Goal: Task Accomplishment & Management: Manage account settings

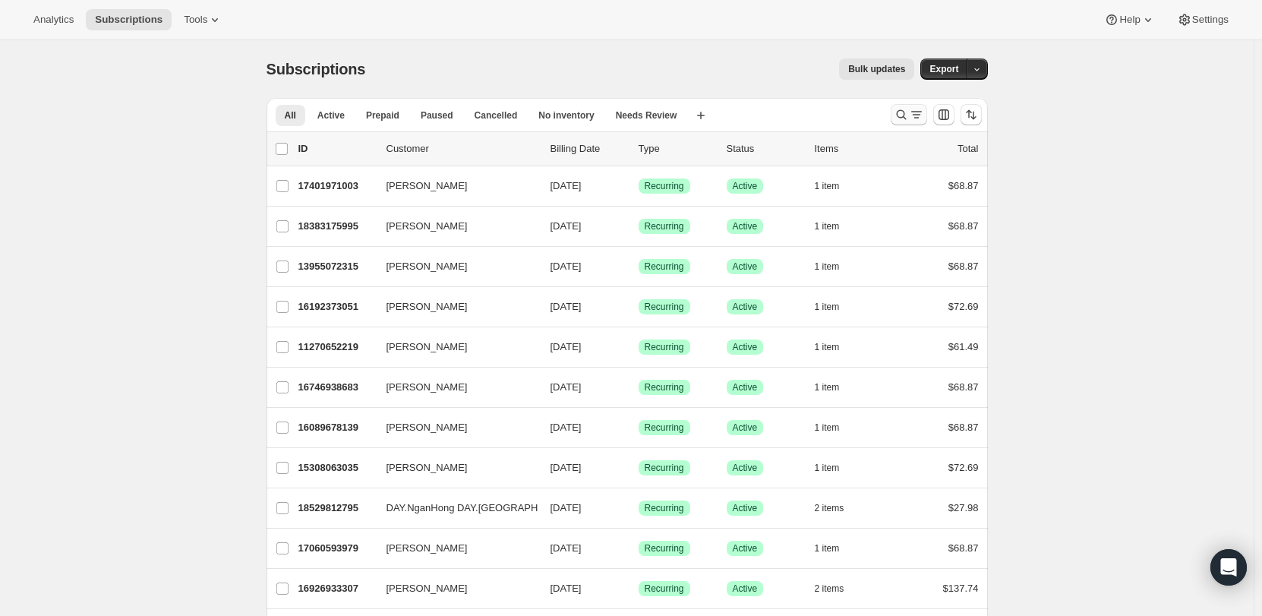
click at [900, 115] on icon "Search and filter results" at bounding box center [901, 115] width 10 height 10
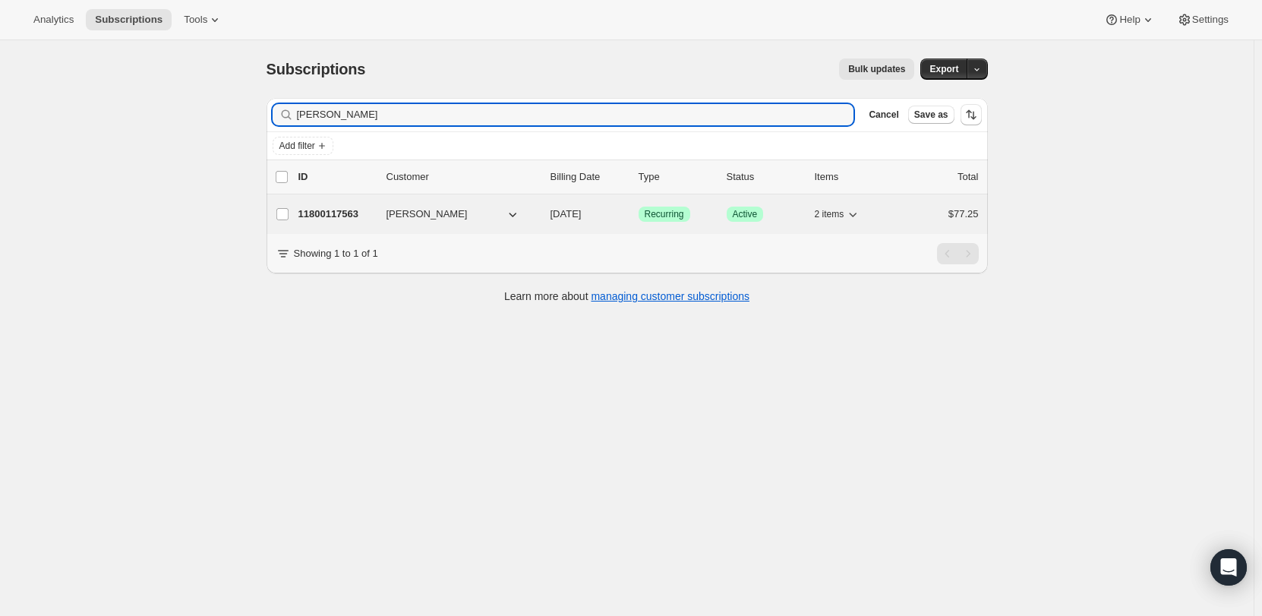
type input "elizabeth meek"
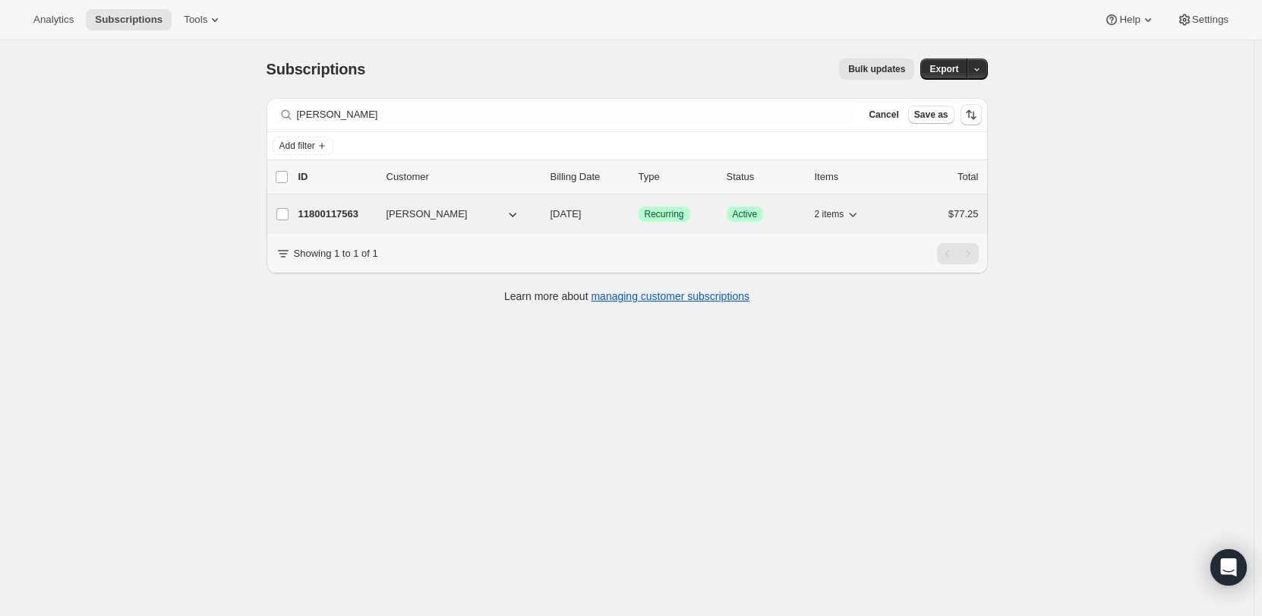
click at [373, 210] on p "11800117563" at bounding box center [336, 213] width 76 height 15
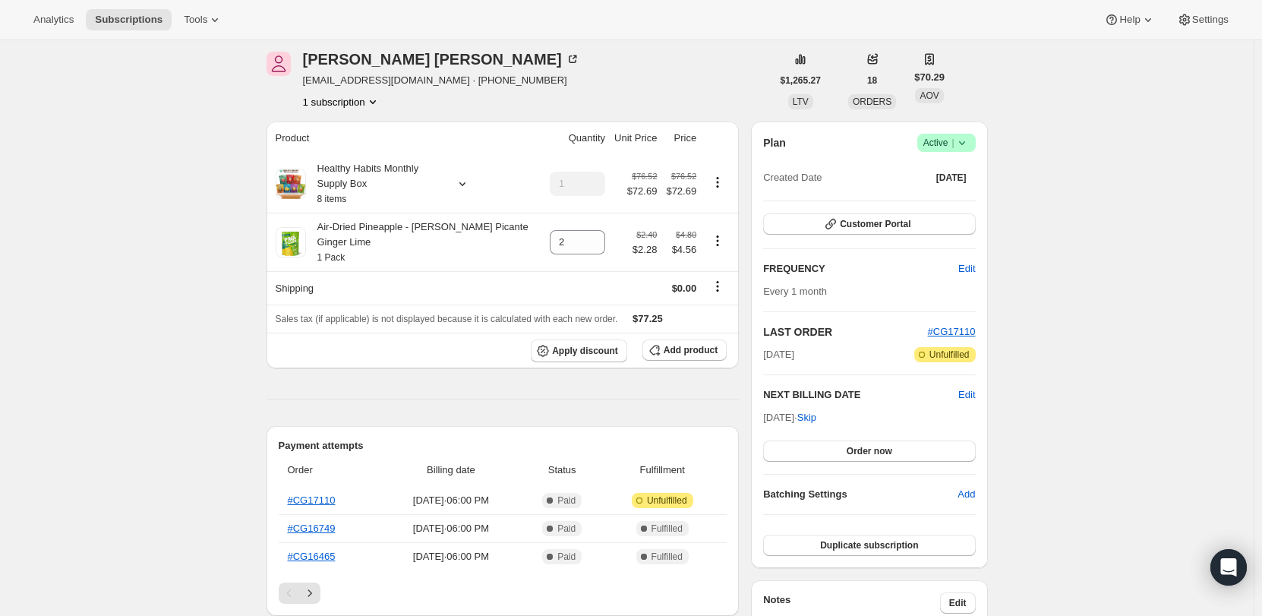
scroll to position [76, 0]
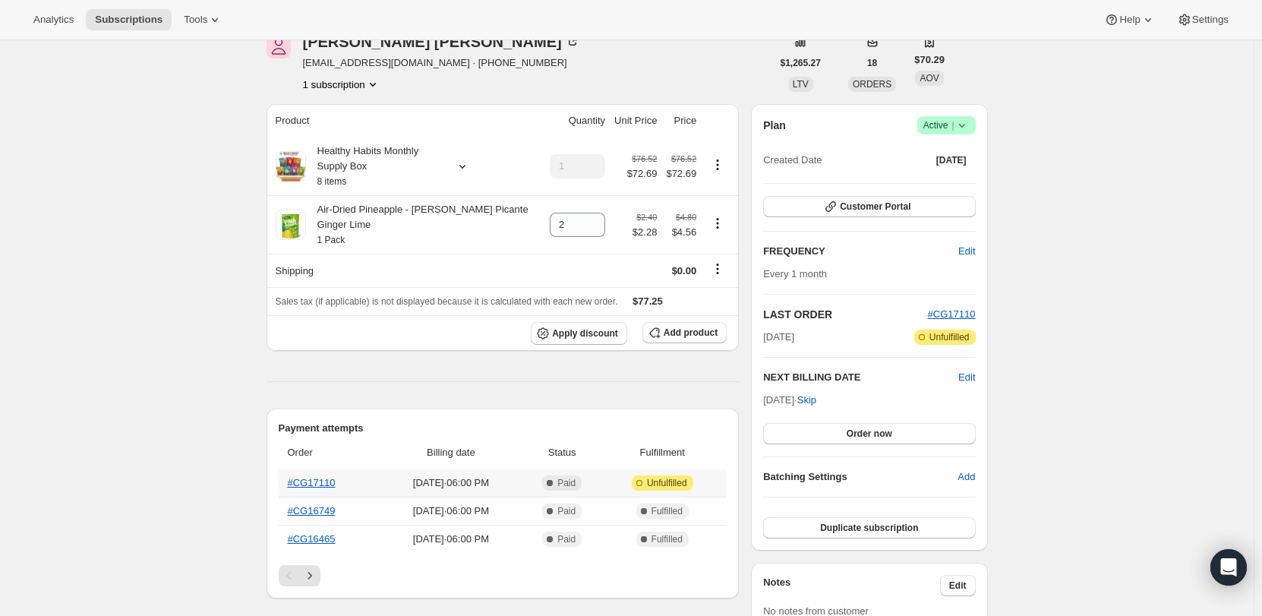
drag, startPoint x: 309, startPoint y: 471, endPoint x: 271, endPoint y: 413, distance: 69.1
click at [261, 404] on div "Elizabeth Meek elishkacz@yahoo.com · +13176986719 1 subscription $1,265.27 LTV …" at bounding box center [620, 586] width 733 height 1152
drag, startPoint x: 353, startPoint y: 465, endPoint x: 292, endPoint y: 468, distance: 61.6
click at [292, 469] on th "#CG17110" at bounding box center [330, 482] width 102 height 27
copy link "#CG17110"
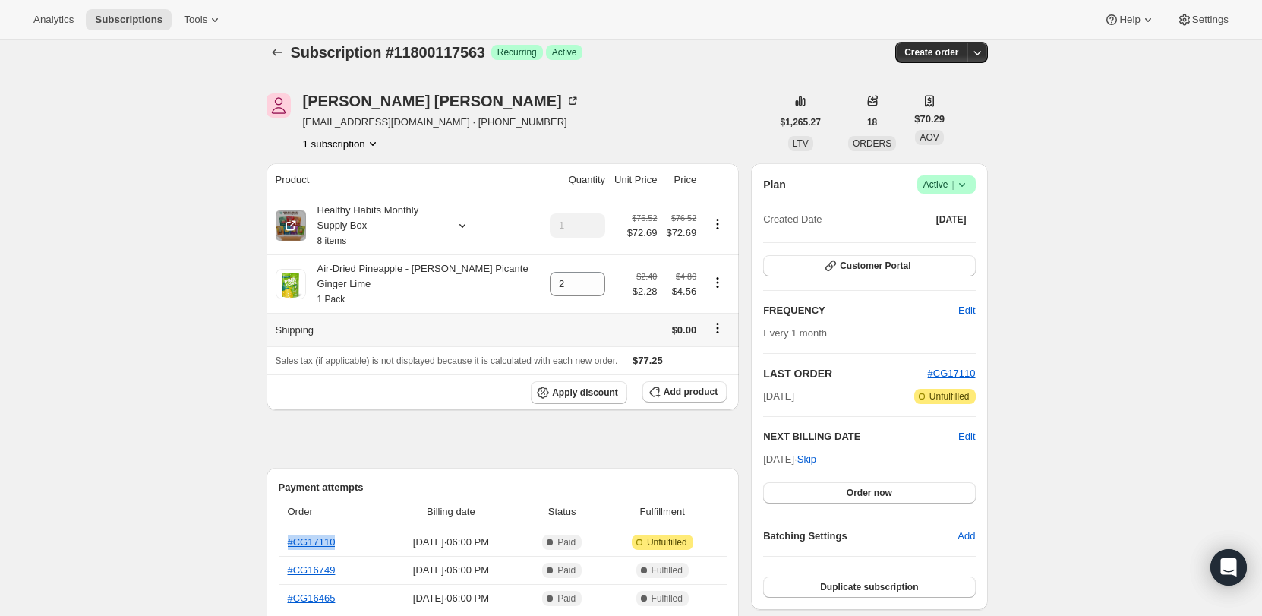
scroll to position [0, 0]
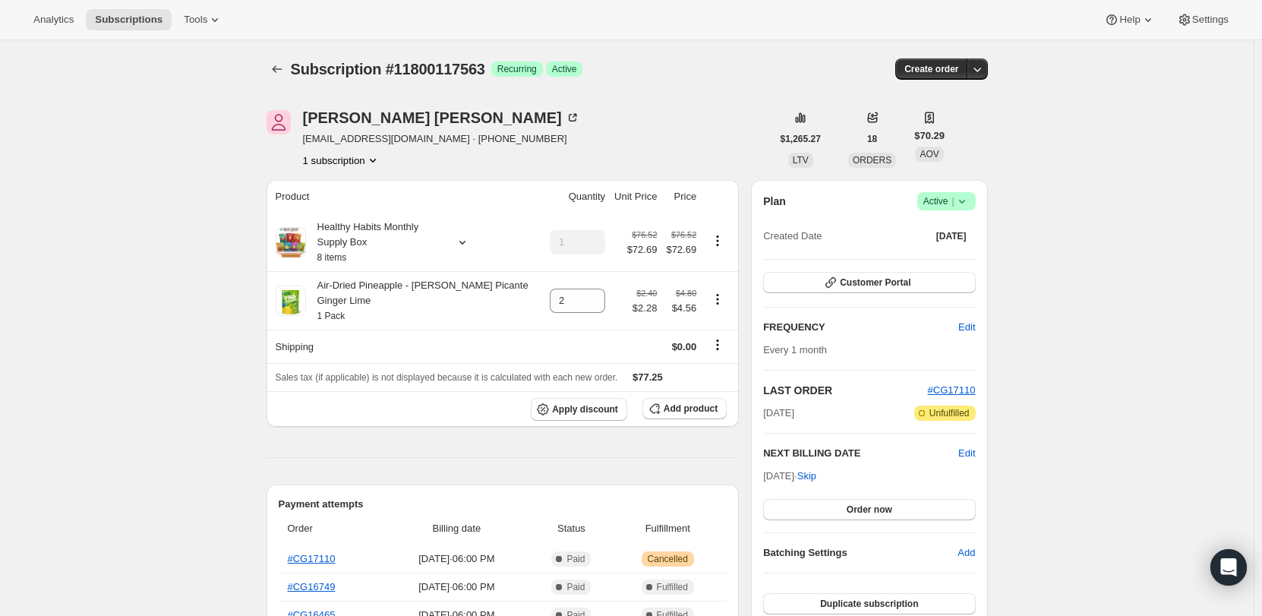
click at [966, 203] on icon at bounding box center [961, 201] width 15 height 15
click at [966, 233] on span "Pause subscription" at bounding box center [950, 230] width 84 height 11
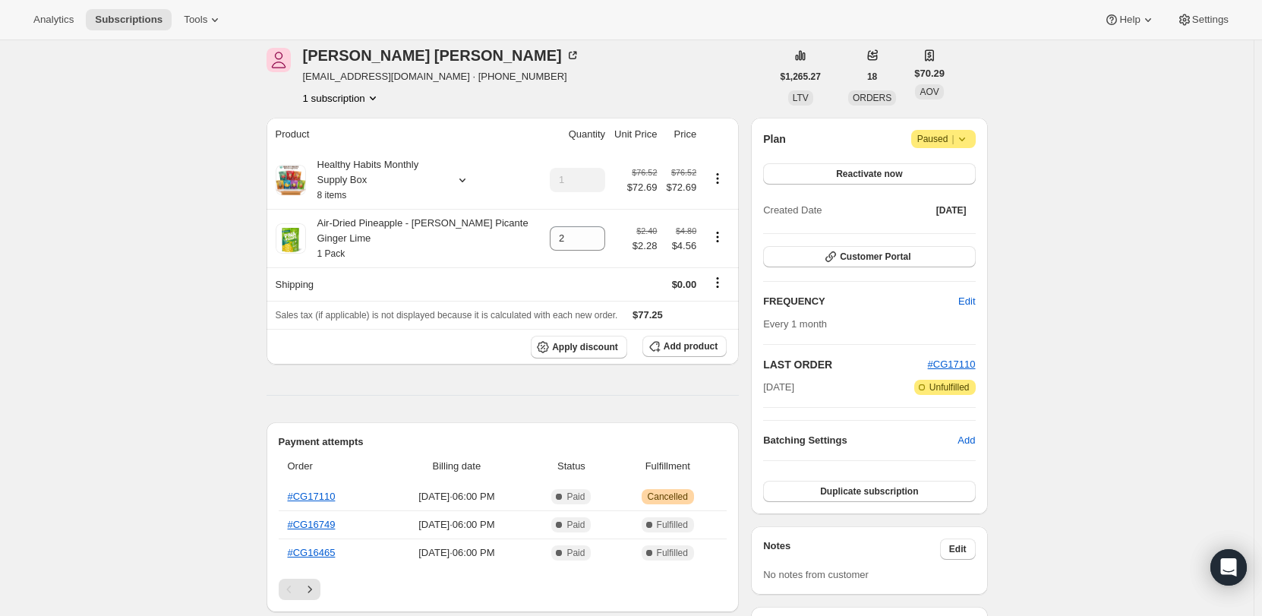
scroll to position [304, 0]
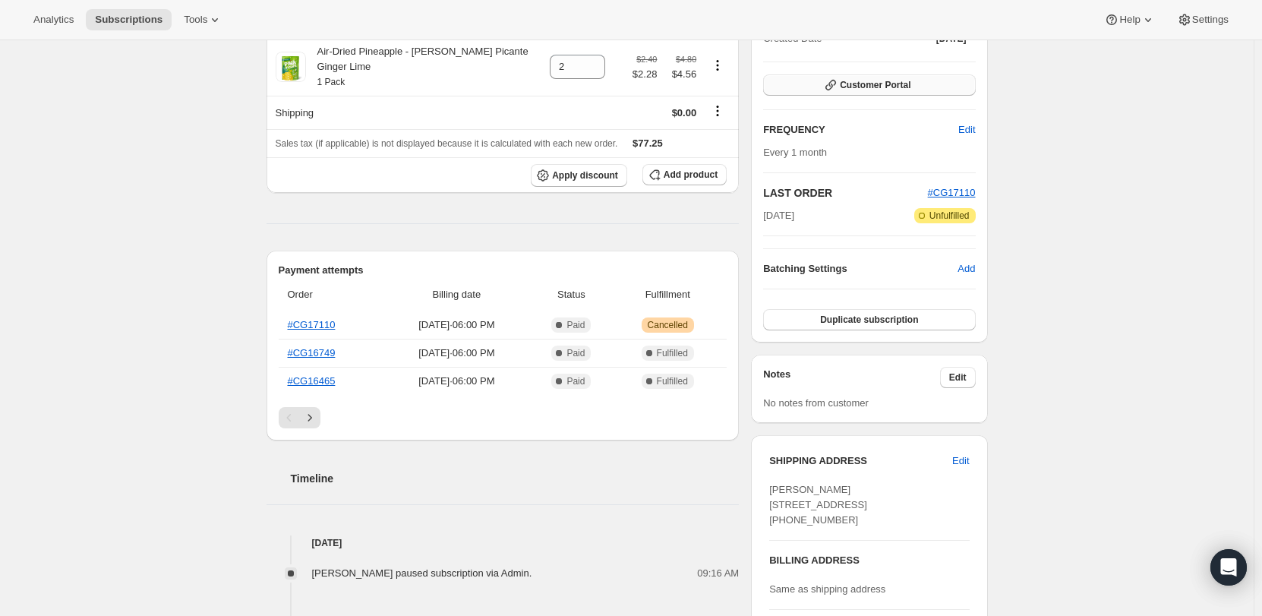
click at [867, 77] on button "Customer Portal" at bounding box center [869, 84] width 212 height 21
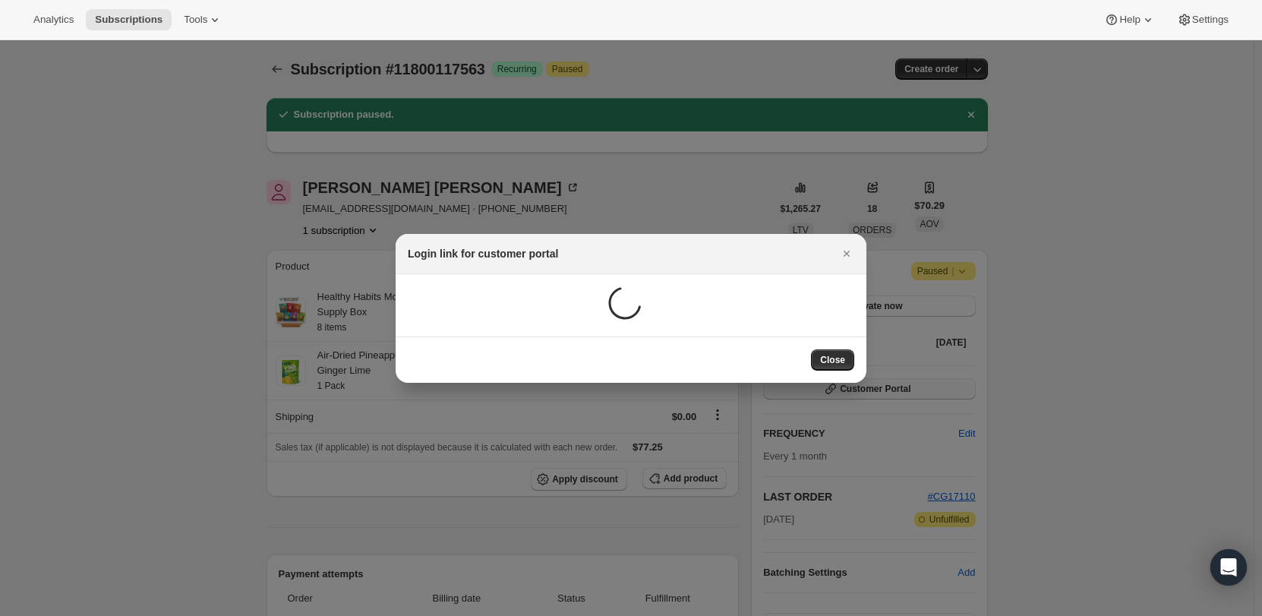
scroll to position [0, 0]
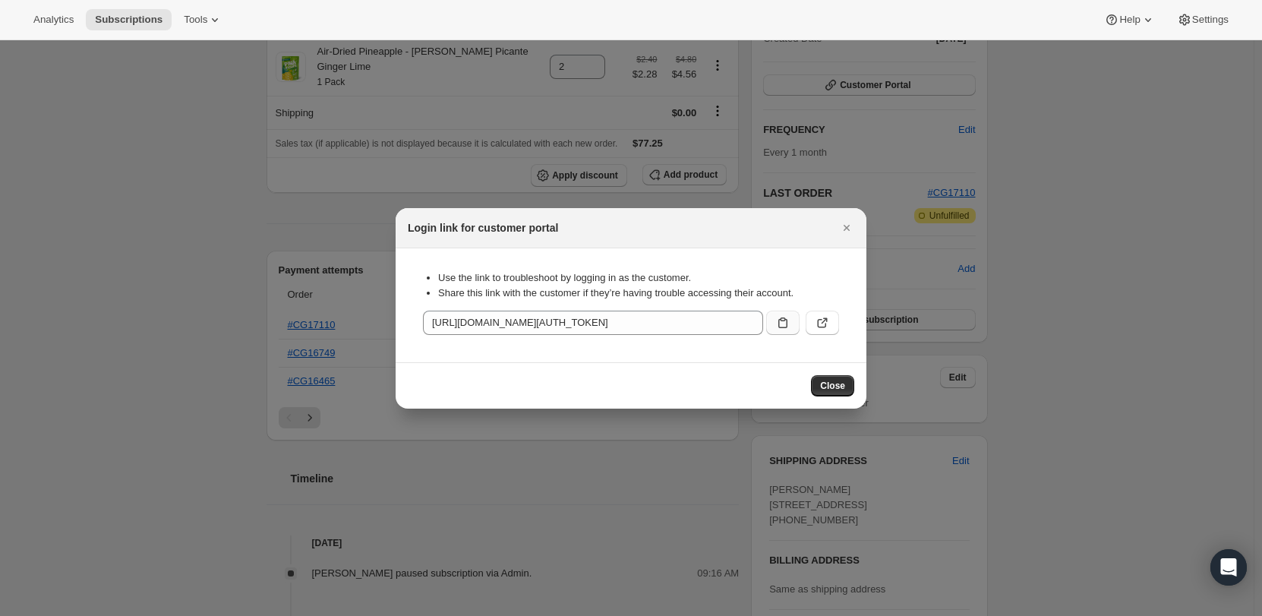
click at [778, 323] on icon ":r68:" at bounding box center [782, 322] width 9 height 11
click at [843, 224] on icon "Close" at bounding box center [846, 227] width 15 height 15
